Goal: Information Seeking & Learning: Learn about a topic

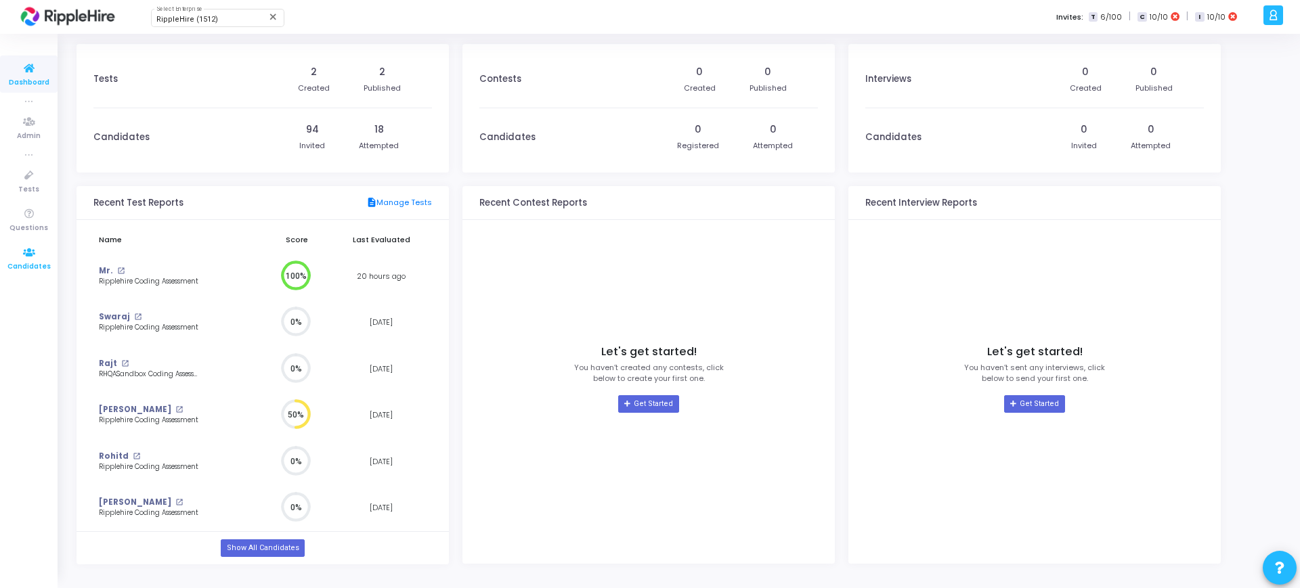
click at [23, 259] on icon at bounding box center [29, 252] width 28 height 17
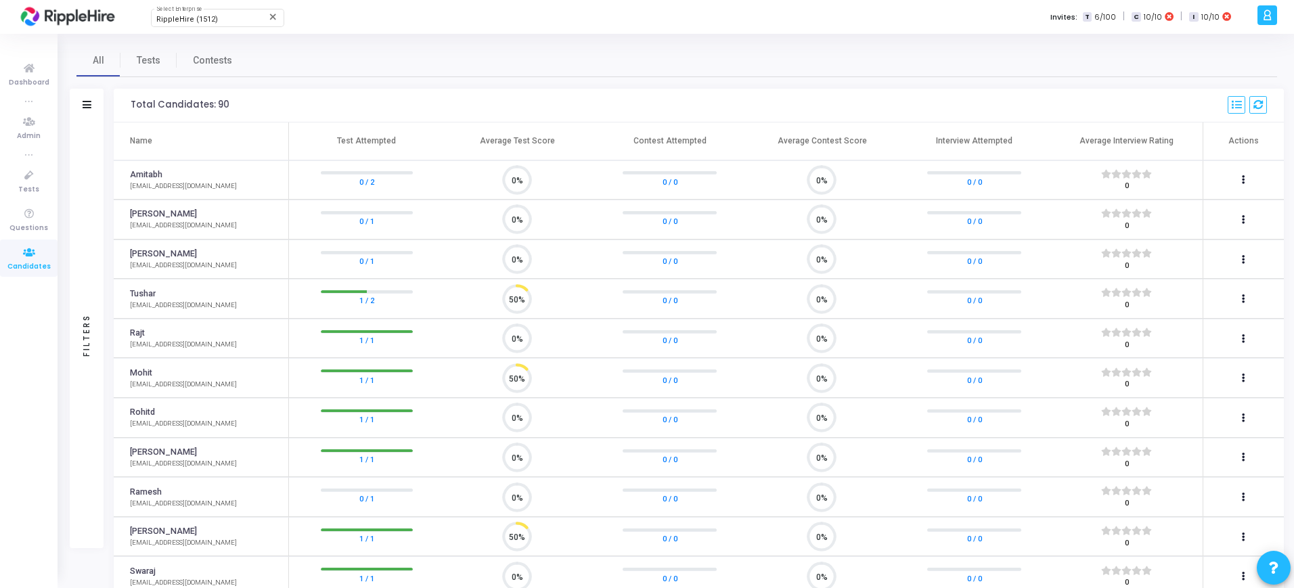
scroll to position [28, 35]
drag, startPoint x: 123, startPoint y: 305, endPoint x: 240, endPoint y: 308, distance: 116.5
click at [240, 308] on td "Tushar tusharkapoor57@yopmail.com" at bounding box center [201, 299] width 175 height 40
click at [241, 294] on td "Tushar tusharkapoor57@yopmail.com" at bounding box center [201, 299] width 175 height 40
drag, startPoint x: 121, startPoint y: 303, endPoint x: 229, endPoint y: 303, distance: 107.6
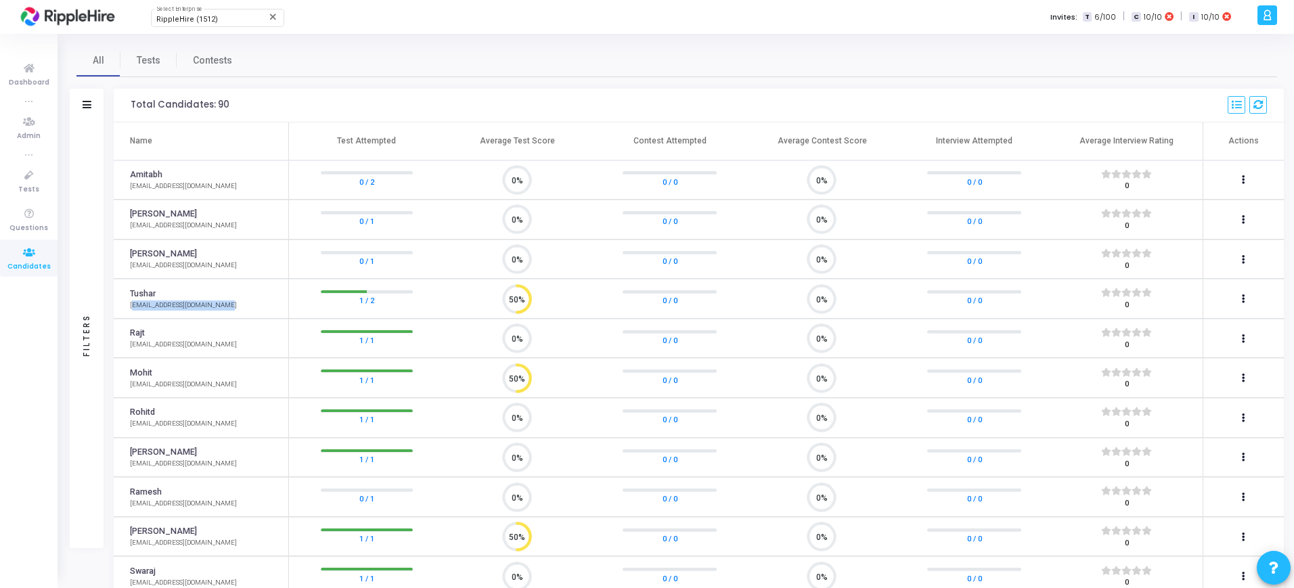
click at [229, 303] on td "Tushar tusharkapoor57@yopmail.com" at bounding box center [201, 299] width 175 height 40
click at [253, 316] on td "Tushar tusharkapoor57@yopmail.com" at bounding box center [201, 299] width 175 height 40
drag, startPoint x: 123, startPoint y: 309, endPoint x: 225, endPoint y: 309, distance: 102.9
click at [225, 309] on body "RippleHire (1512) Select Enterprise close A Admin Settings Account settings and…" at bounding box center [647, 294] width 1294 height 588
click at [251, 297] on td "Tushar tusharkapoor57@yopmail.com" at bounding box center [201, 299] width 175 height 40
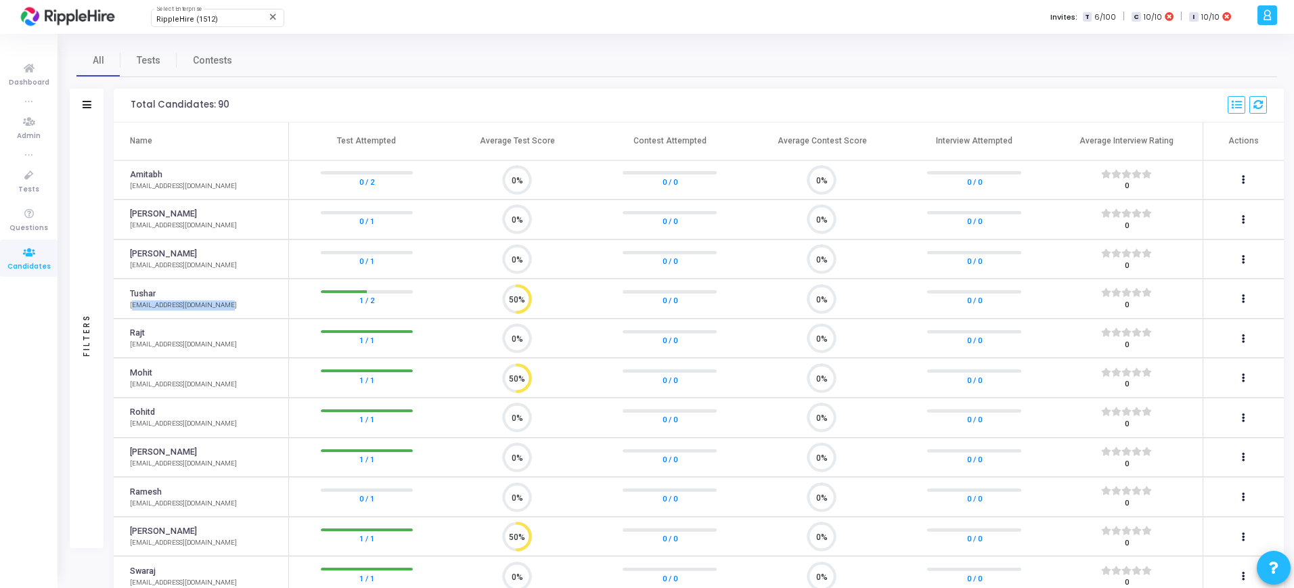
drag, startPoint x: 123, startPoint y: 306, endPoint x: 236, endPoint y: 311, distance: 113.8
click at [236, 311] on td "Tushar tusharkapoor57@yopmail.com" at bounding box center [201, 299] width 175 height 40
click at [248, 288] on td "Tushar tusharkapoor57@yopmail.com" at bounding box center [201, 299] width 175 height 40
drag, startPoint x: 124, startPoint y: 303, endPoint x: 234, endPoint y: 307, distance: 110.4
click at [234, 307] on td "Tushar tusharkapoor57@yopmail.com" at bounding box center [201, 299] width 175 height 40
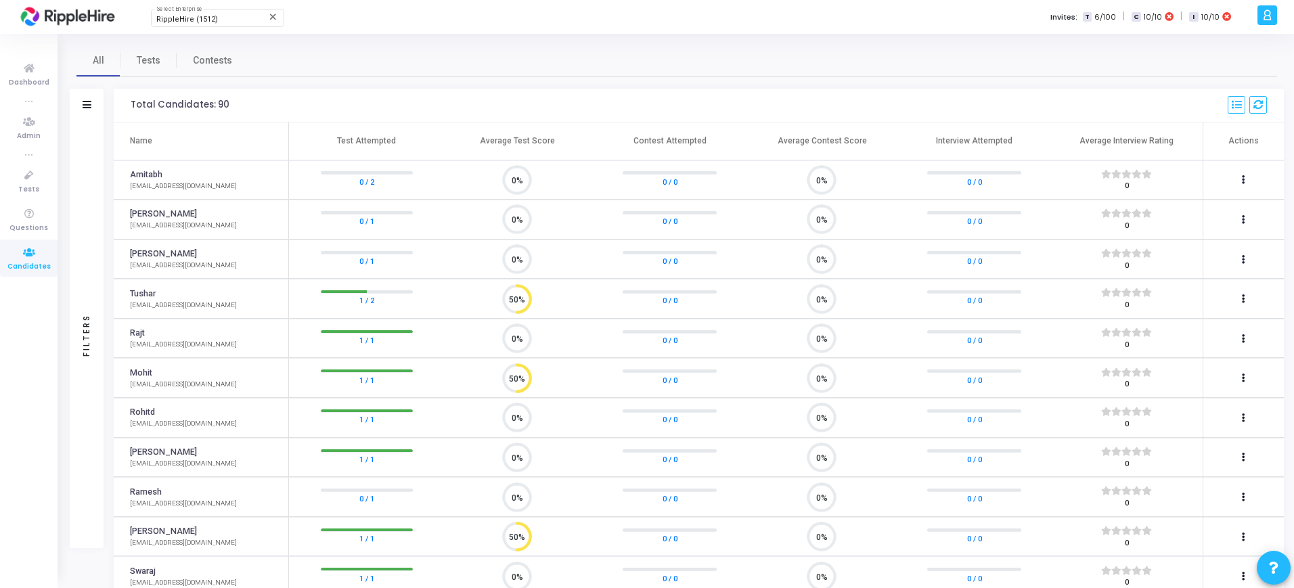
click at [194, 294] on div "Tushar" at bounding box center [183, 294] width 107 height 13
drag, startPoint x: 125, startPoint y: 309, endPoint x: 263, endPoint y: 213, distance: 167.7
click at [227, 317] on td "Tushar tusharkapoor57@yopmail.com" at bounding box center [201, 299] width 175 height 40
click at [49, 182] on link "Tests" at bounding box center [29, 180] width 58 height 37
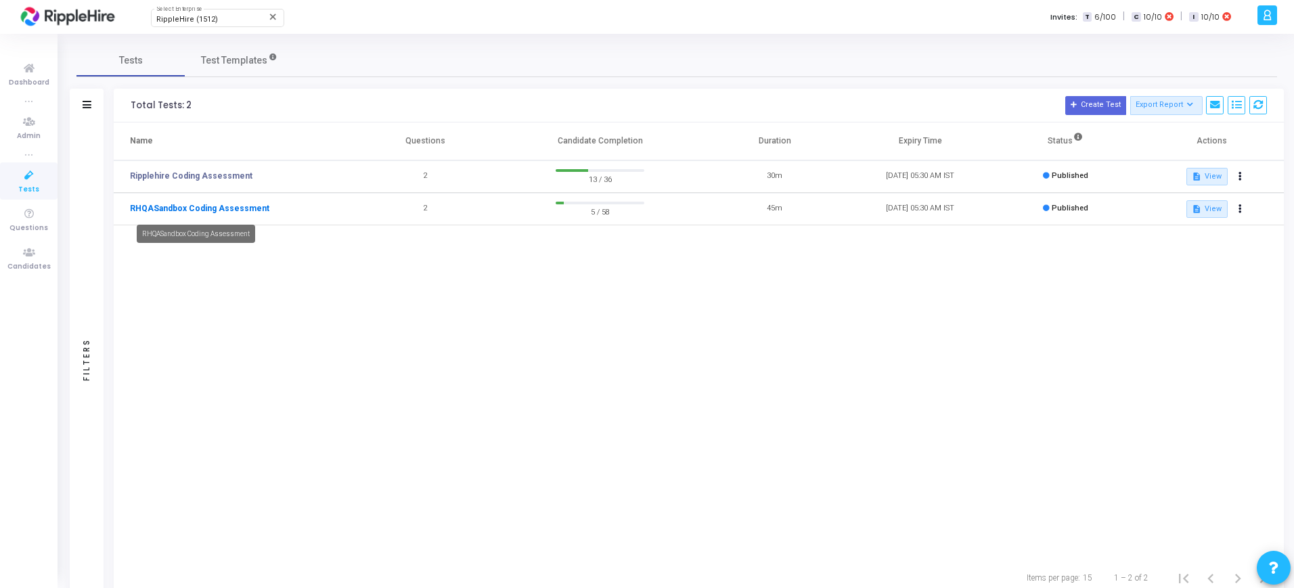
click at [229, 208] on link "RHQASandbox Coding Assessment" at bounding box center [199, 208] width 139 height 12
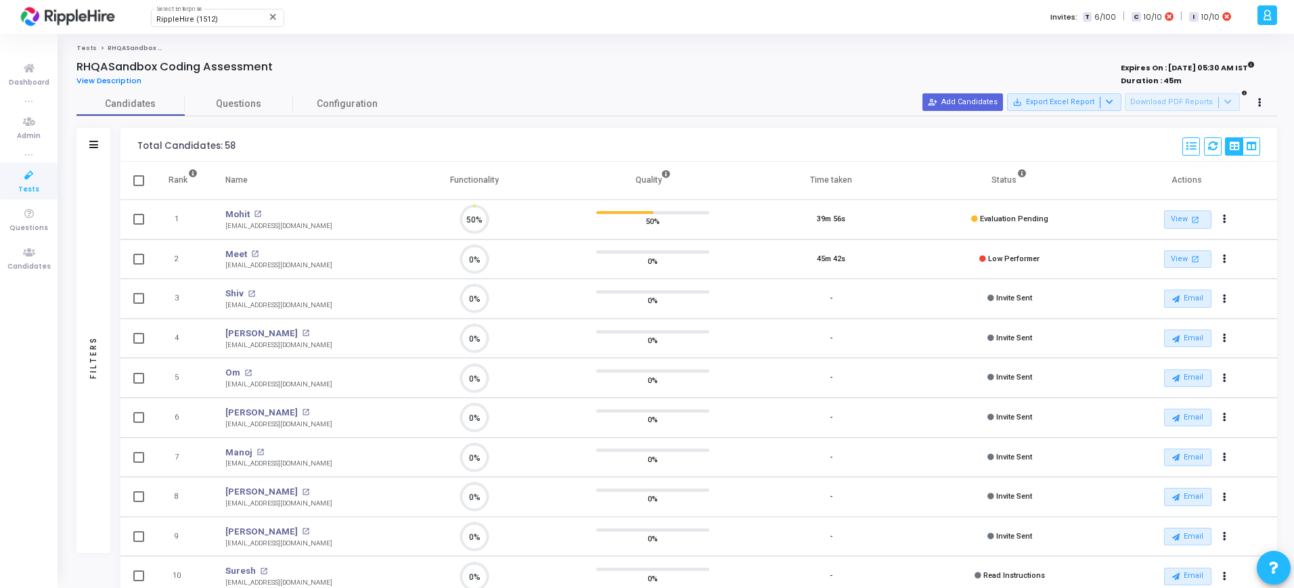
scroll to position [28, 35]
click at [255, 111] on link "Questions" at bounding box center [239, 104] width 108 height 24
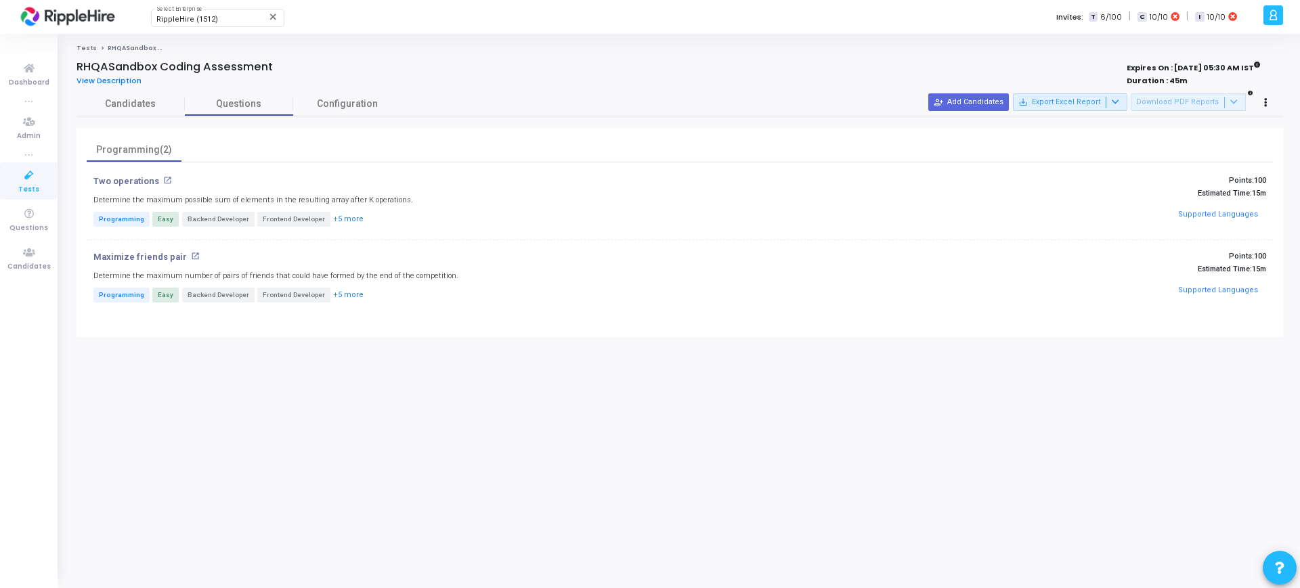
click at [165, 183] on mat-icon "open_in_new" at bounding box center [167, 180] width 9 height 9
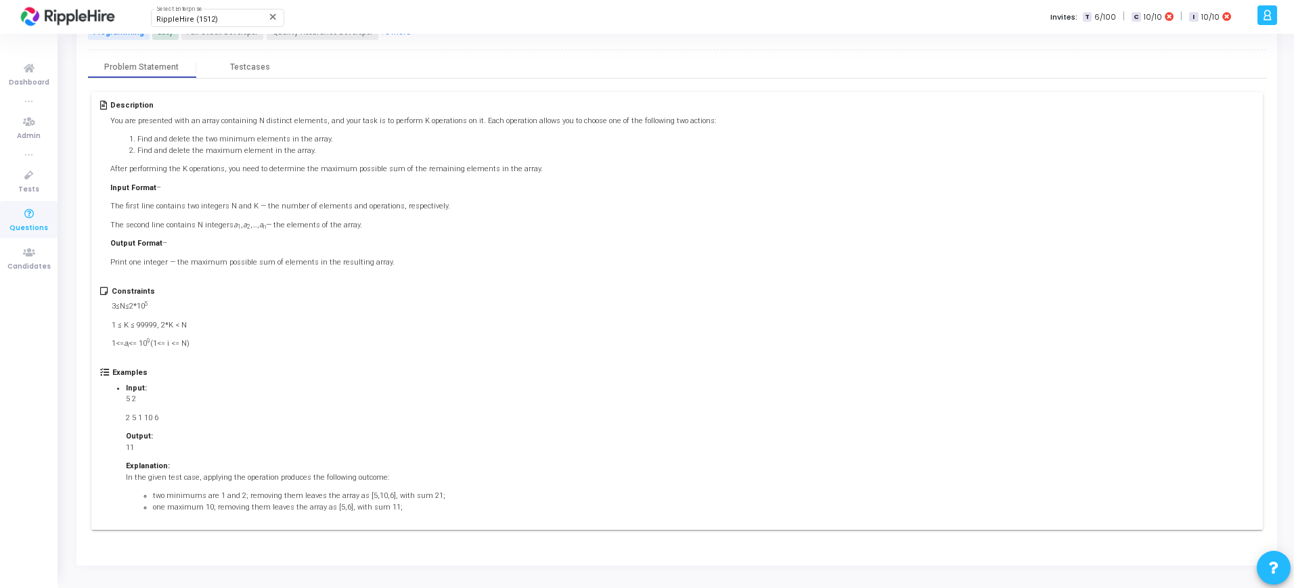
scroll to position [84, 0]
click at [261, 70] on div "Testcases" at bounding box center [250, 66] width 40 height 10
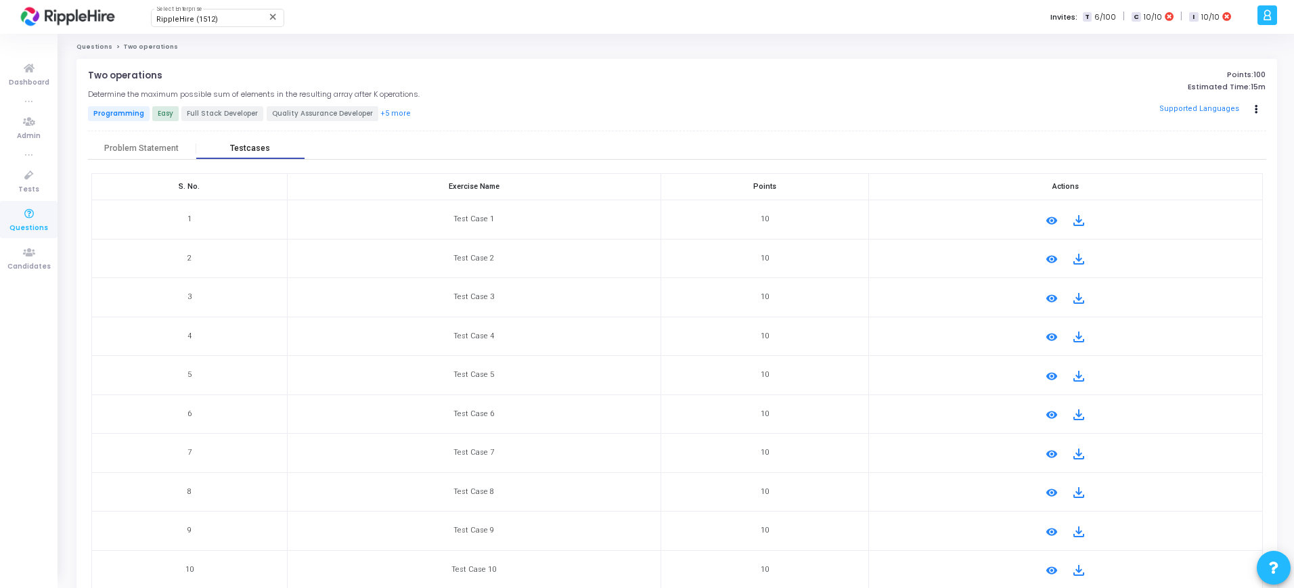
scroll to position [0, 0]
click at [128, 156] on div "Problem Statement" at bounding box center [142, 150] width 108 height 20
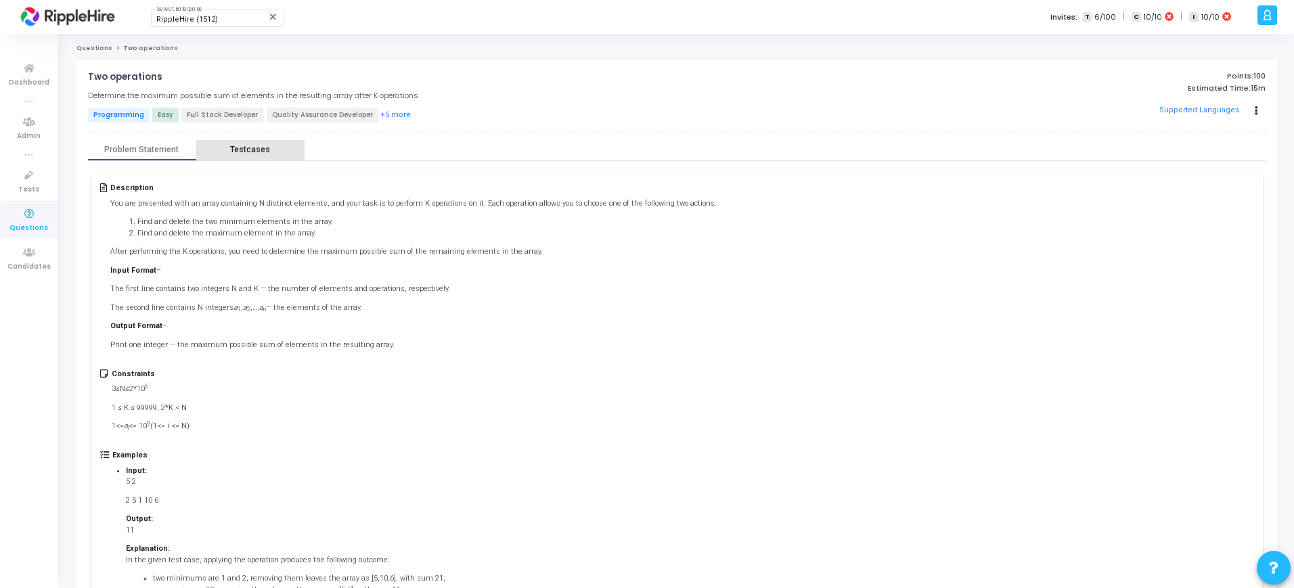
click at [238, 150] on div "Testcases" at bounding box center [250, 150] width 40 height 10
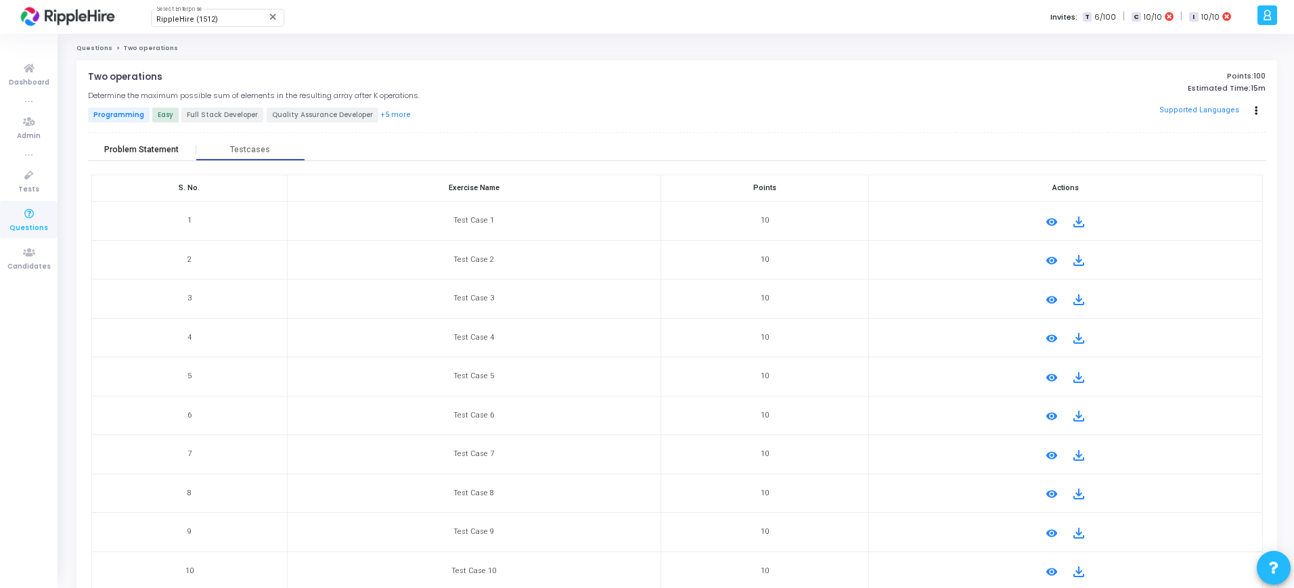
click at [123, 154] on div "Problem Statement" at bounding box center [141, 150] width 74 height 10
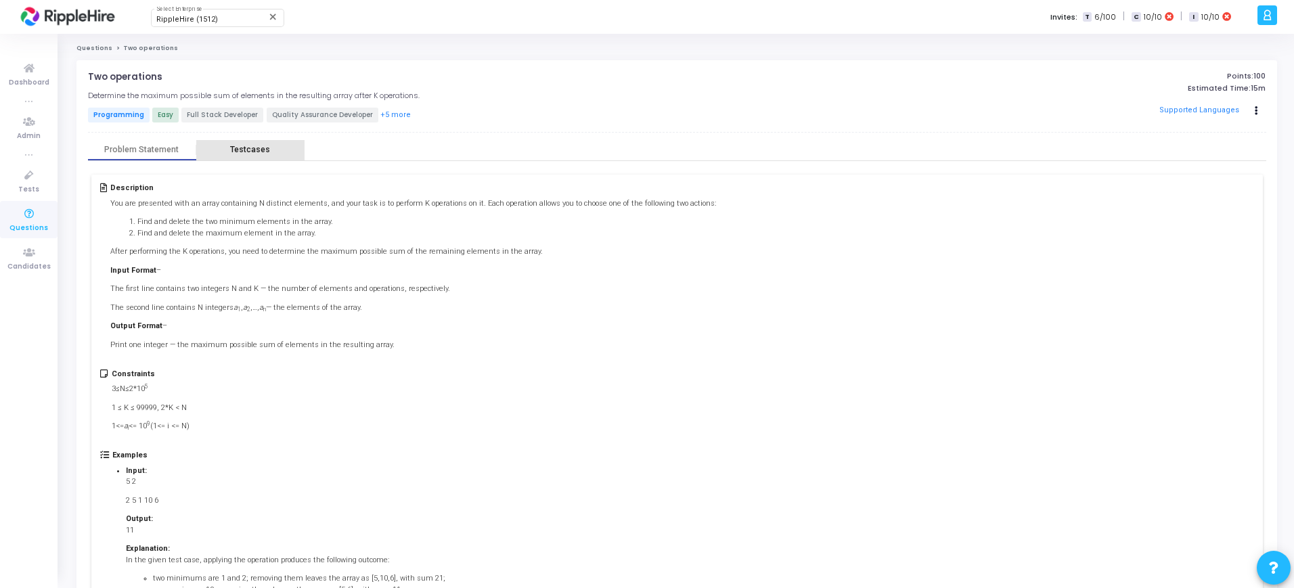
click at [271, 147] on div "Testcases" at bounding box center [250, 150] width 108 height 10
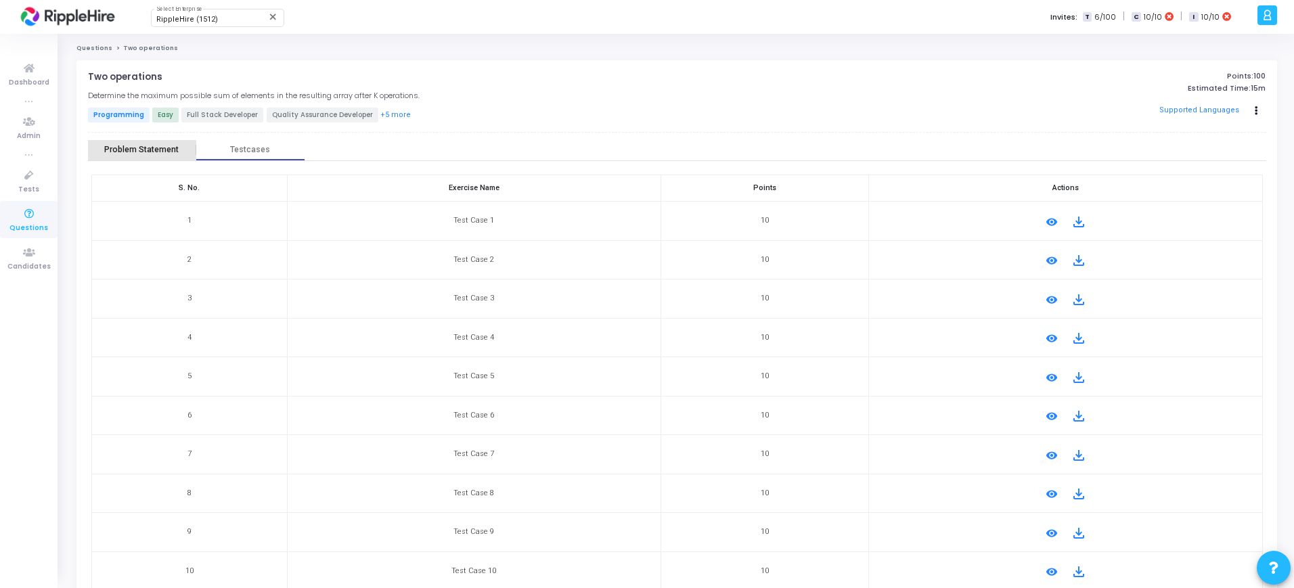
click at [175, 150] on div "Problem Statement" at bounding box center [141, 150] width 74 height 10
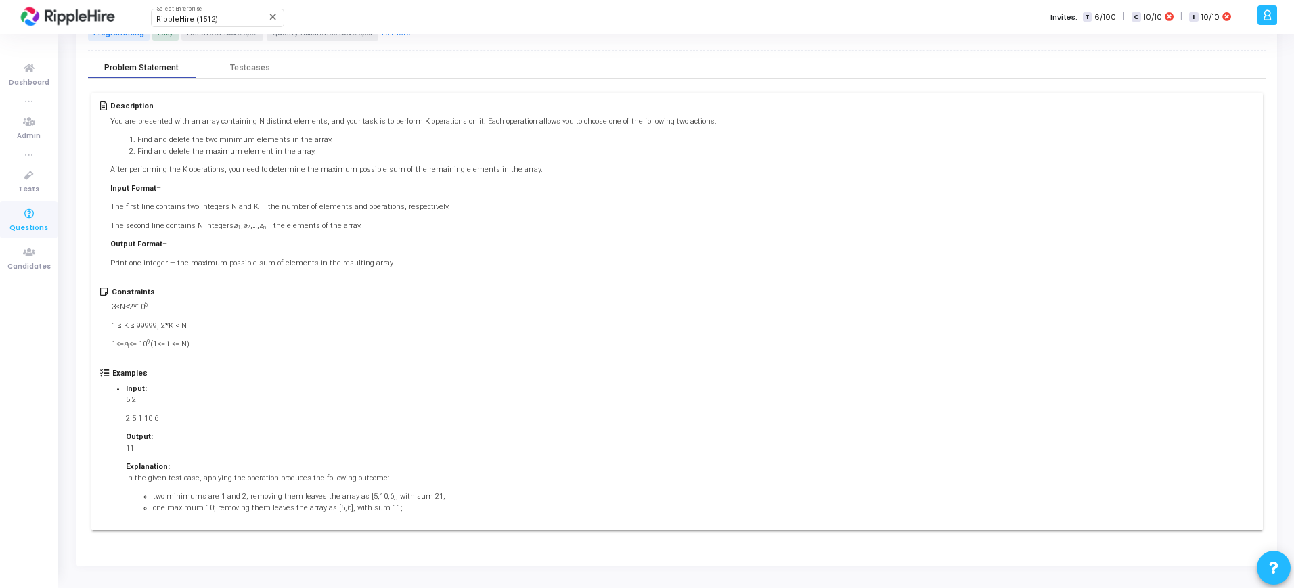
scroll to position [84, 0]
